Goal: Task Accomplishment & Management: Complete application form

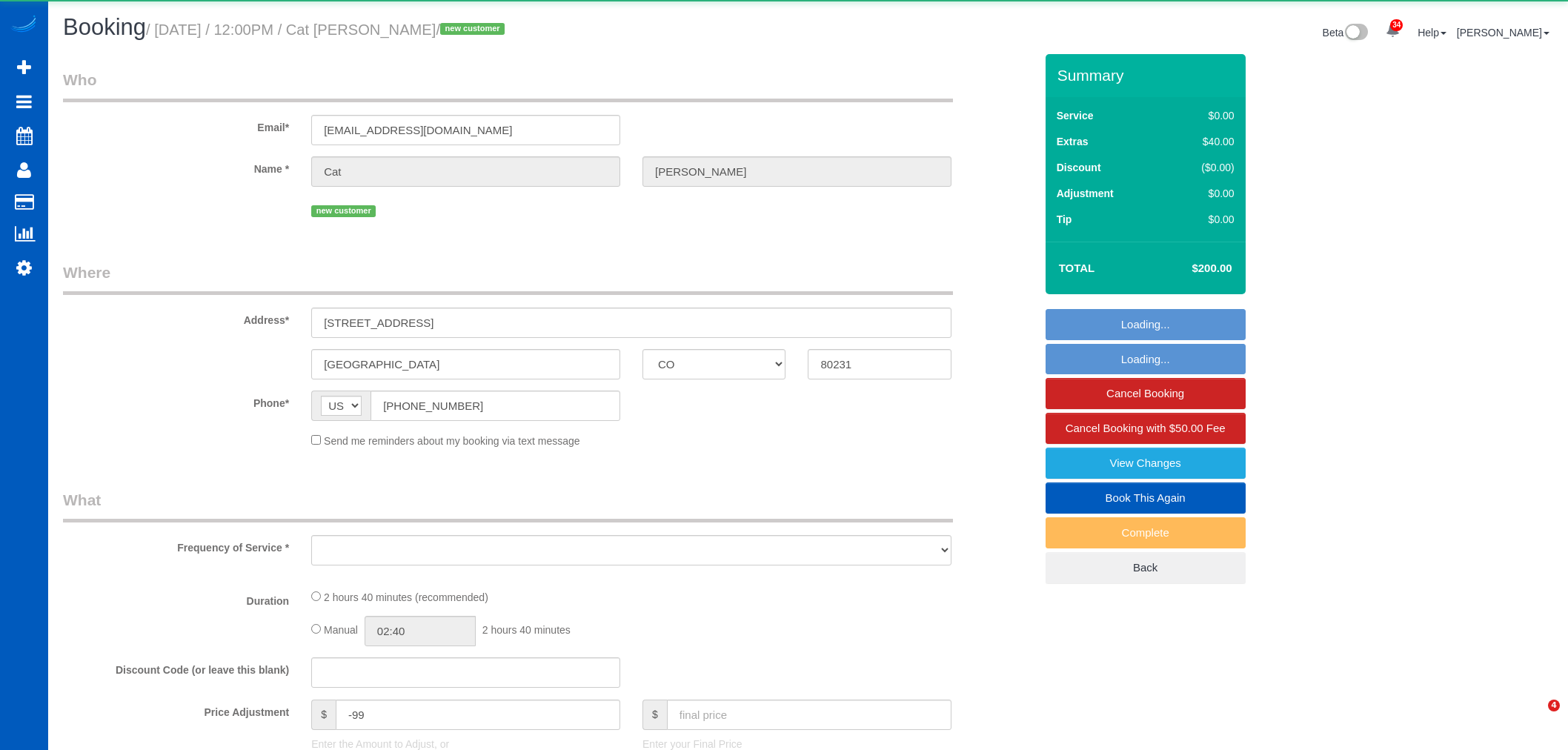
select select "CO"
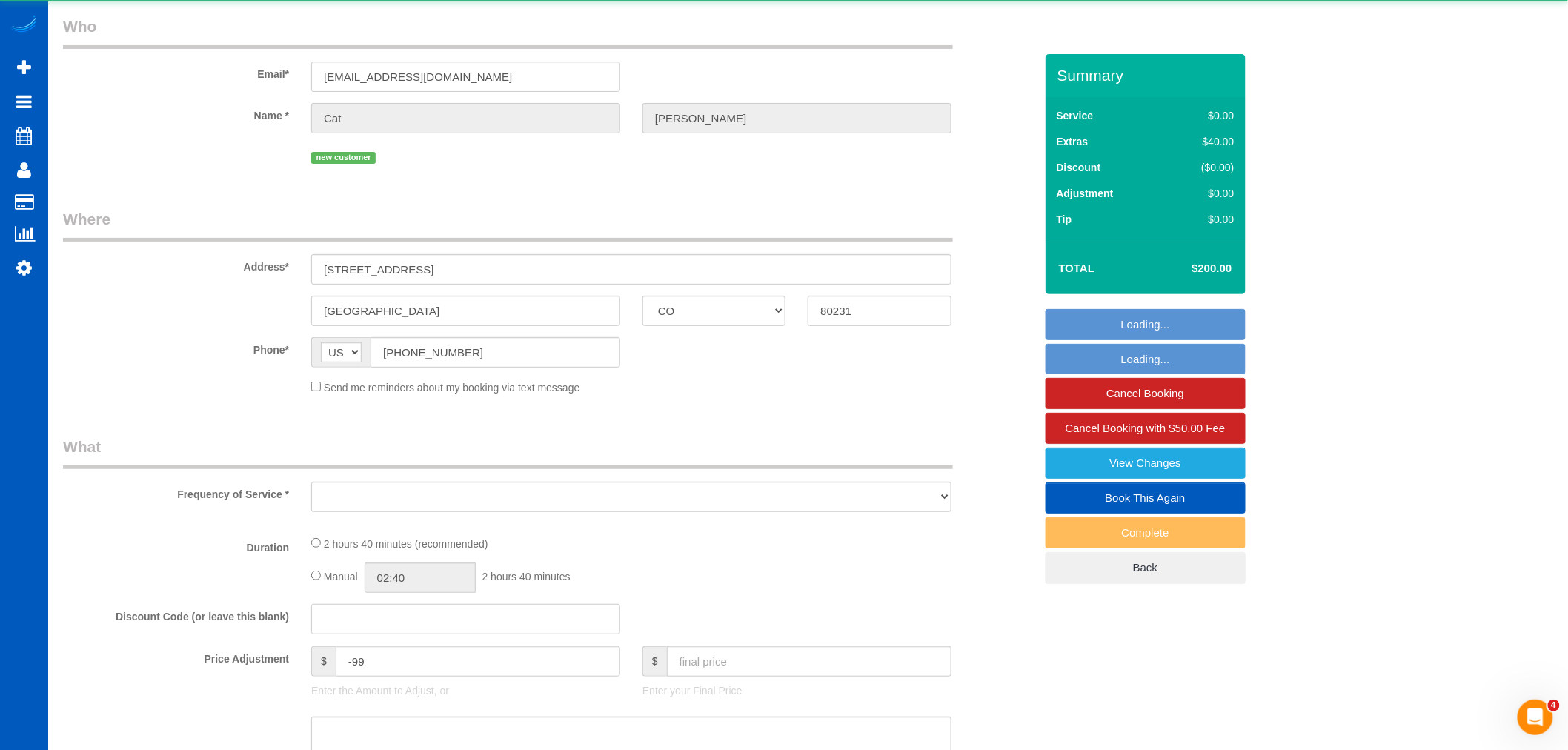
select select "object:7898"
select select "string:fspay-53d7a2b1-834c-403d-8924-bc8eb1a23809"
select select "199"
select select "2001"
select select "3"
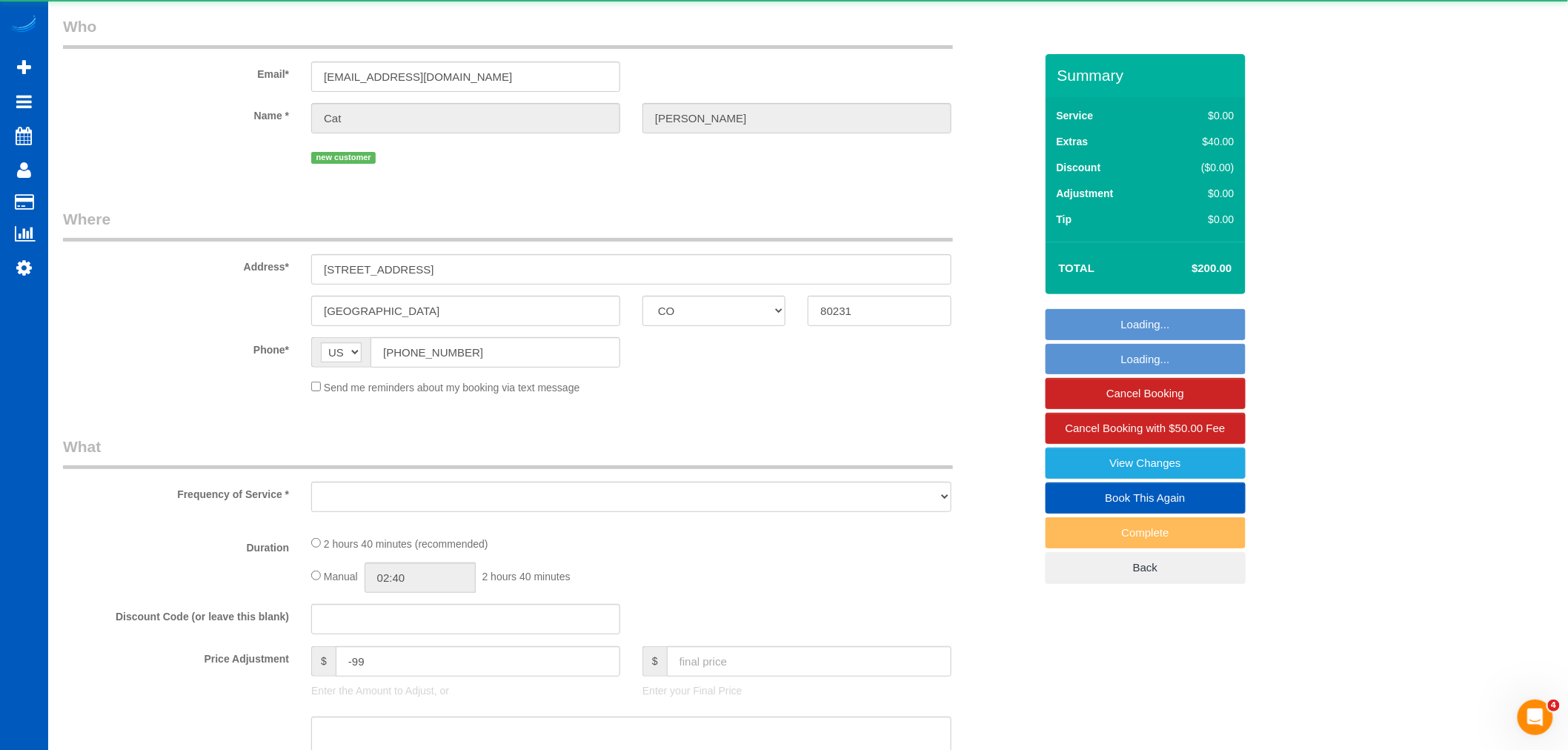
select select "3"
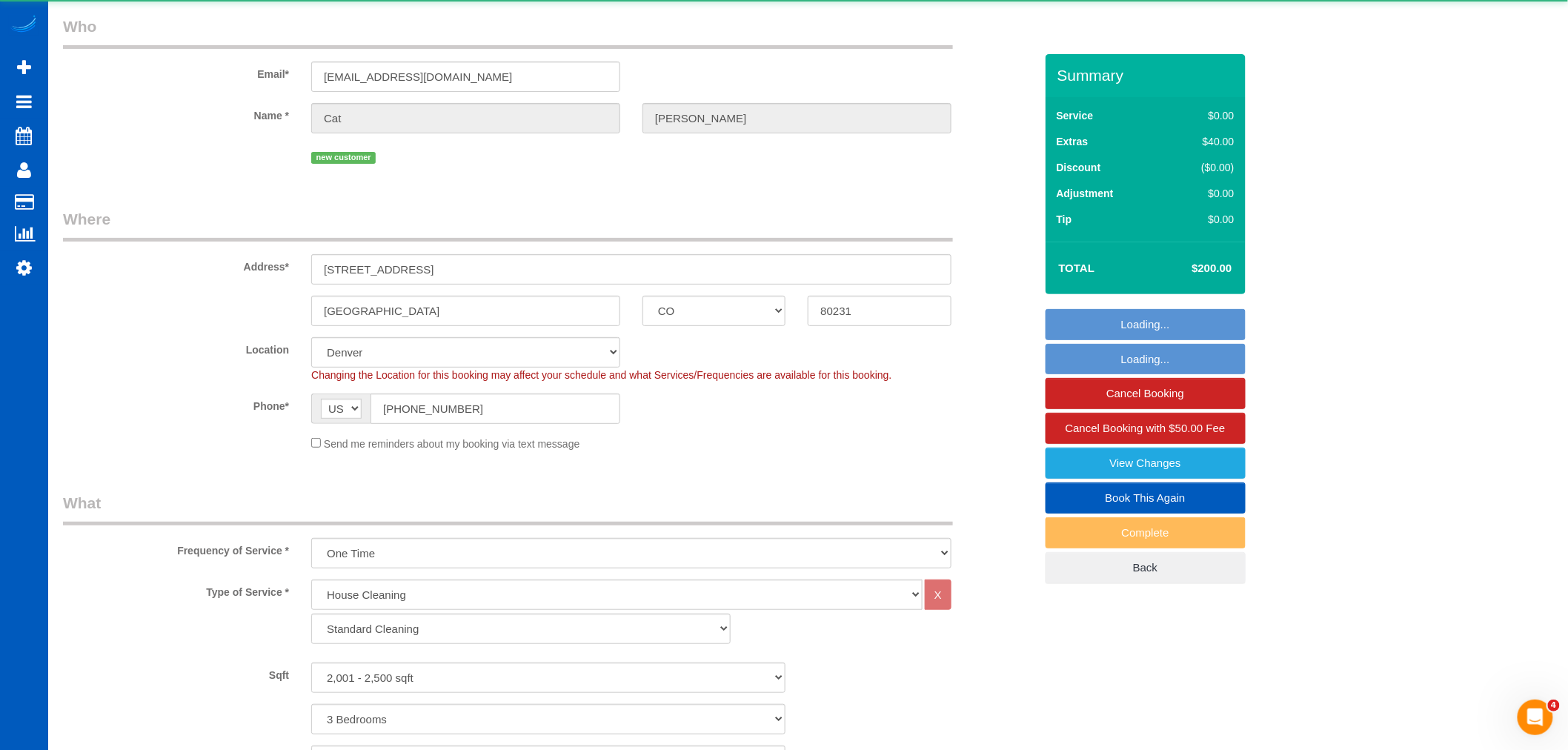
scroll to position [576, 0]
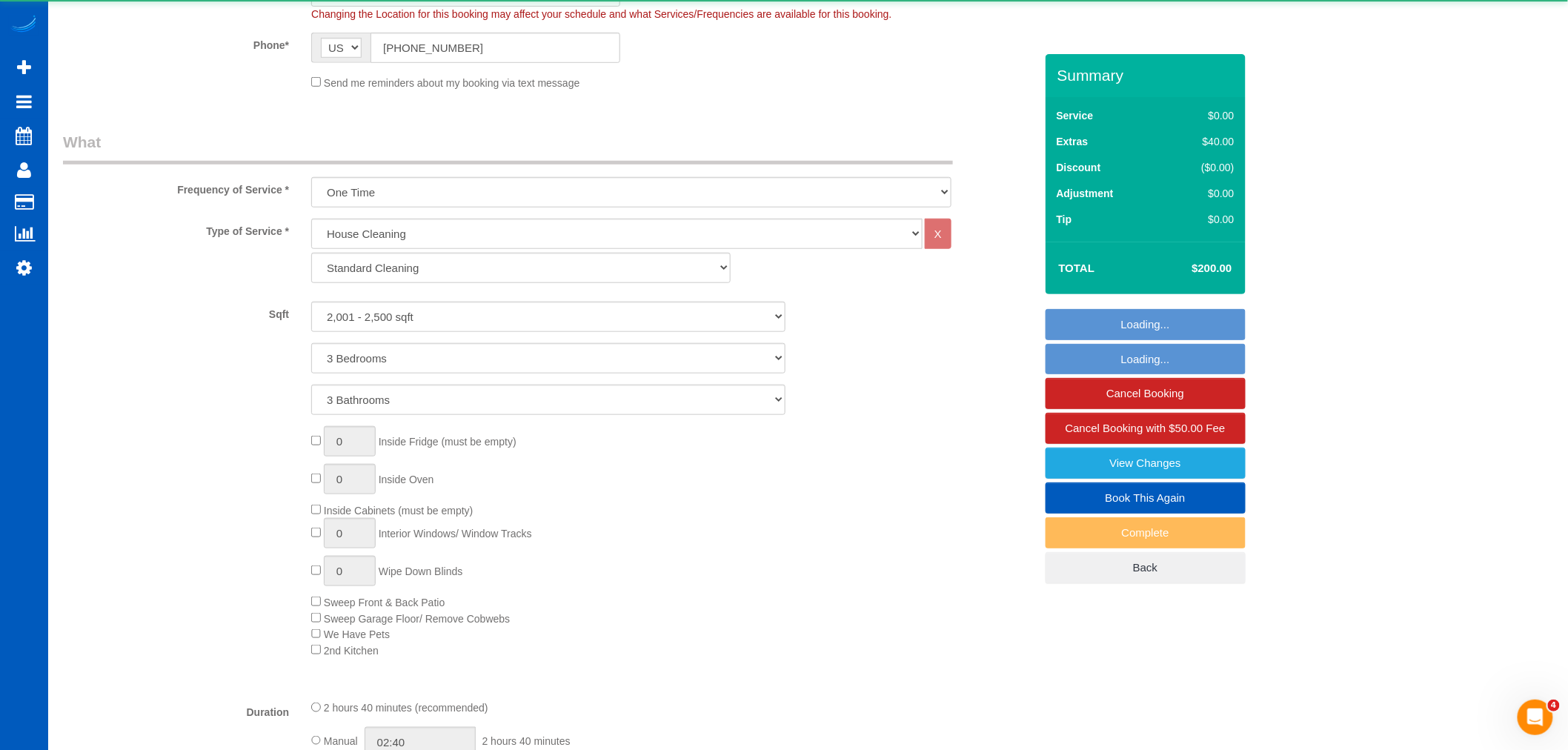
select select "object:8191"
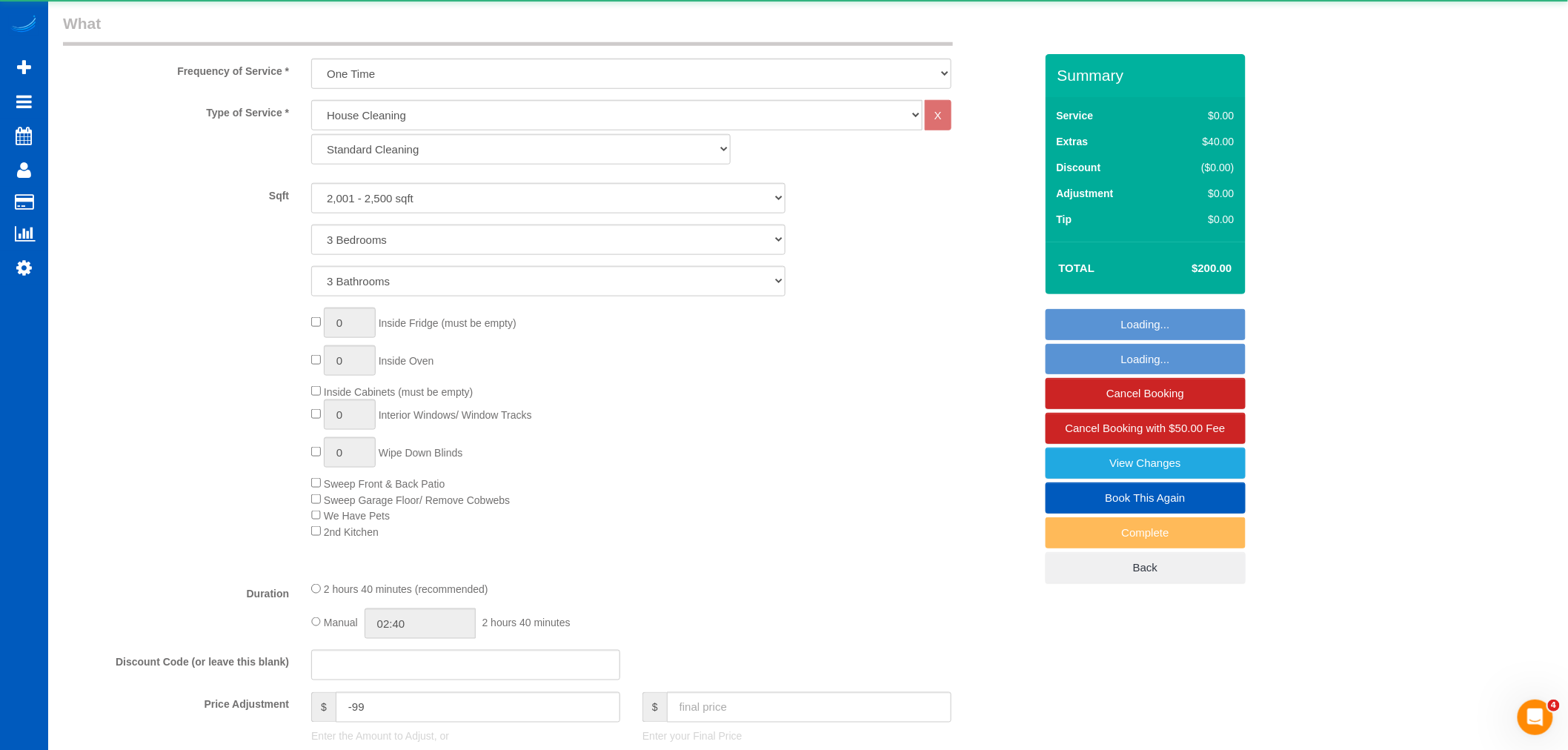
scroll to position [0, 0]
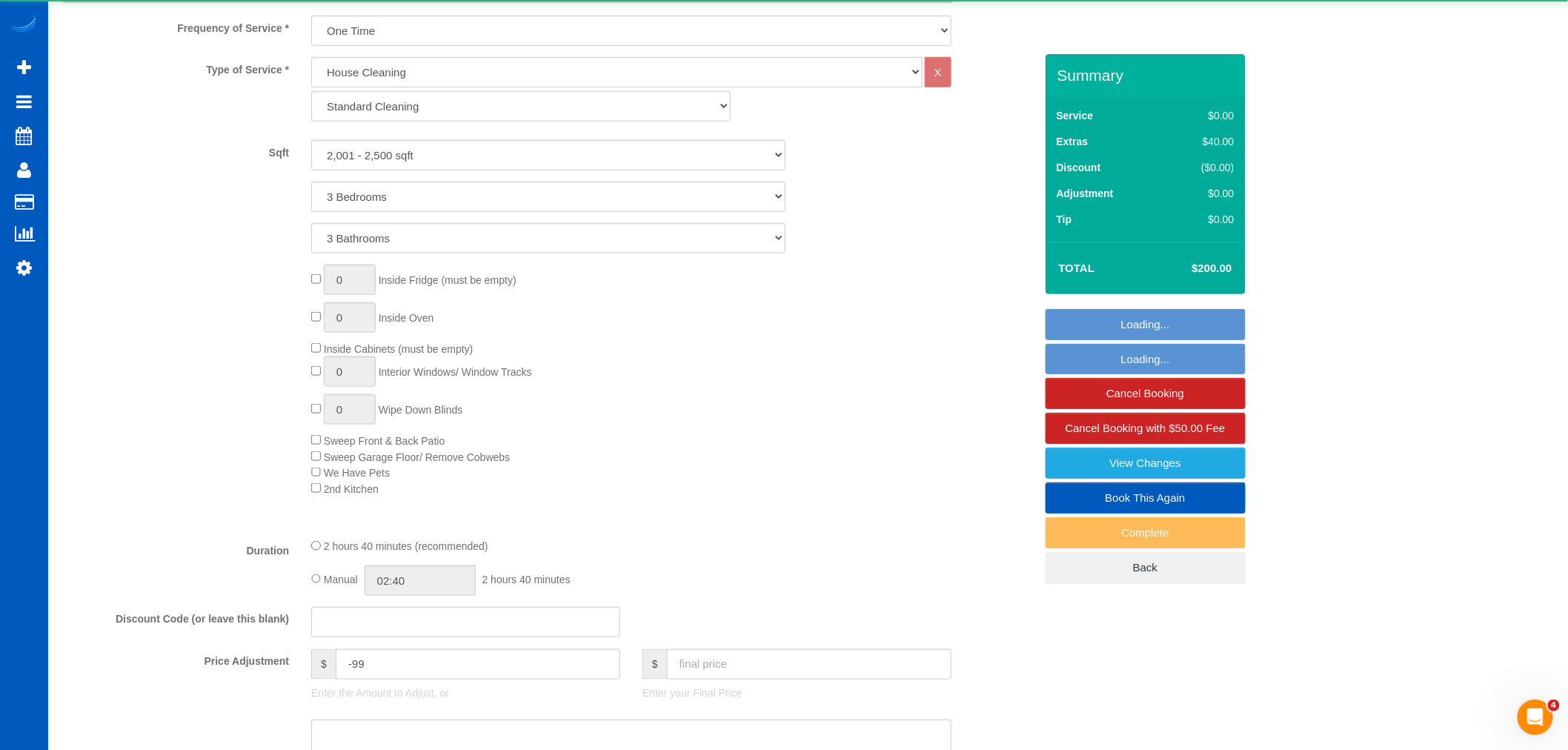
select select "2001"
select select "3"
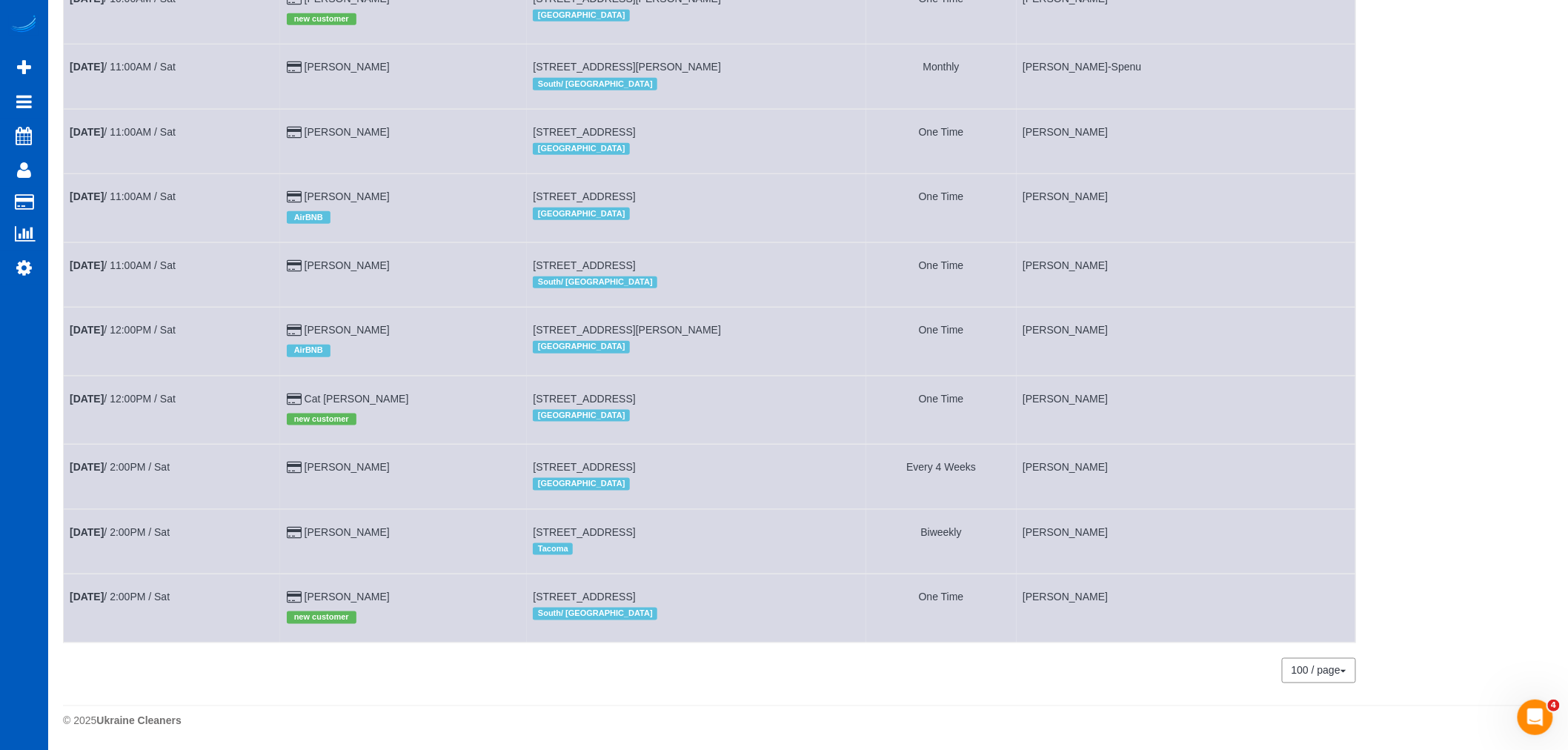
scroll to position [527, 0]
